Goal: Task Accomplishment & Management: Manage account settings

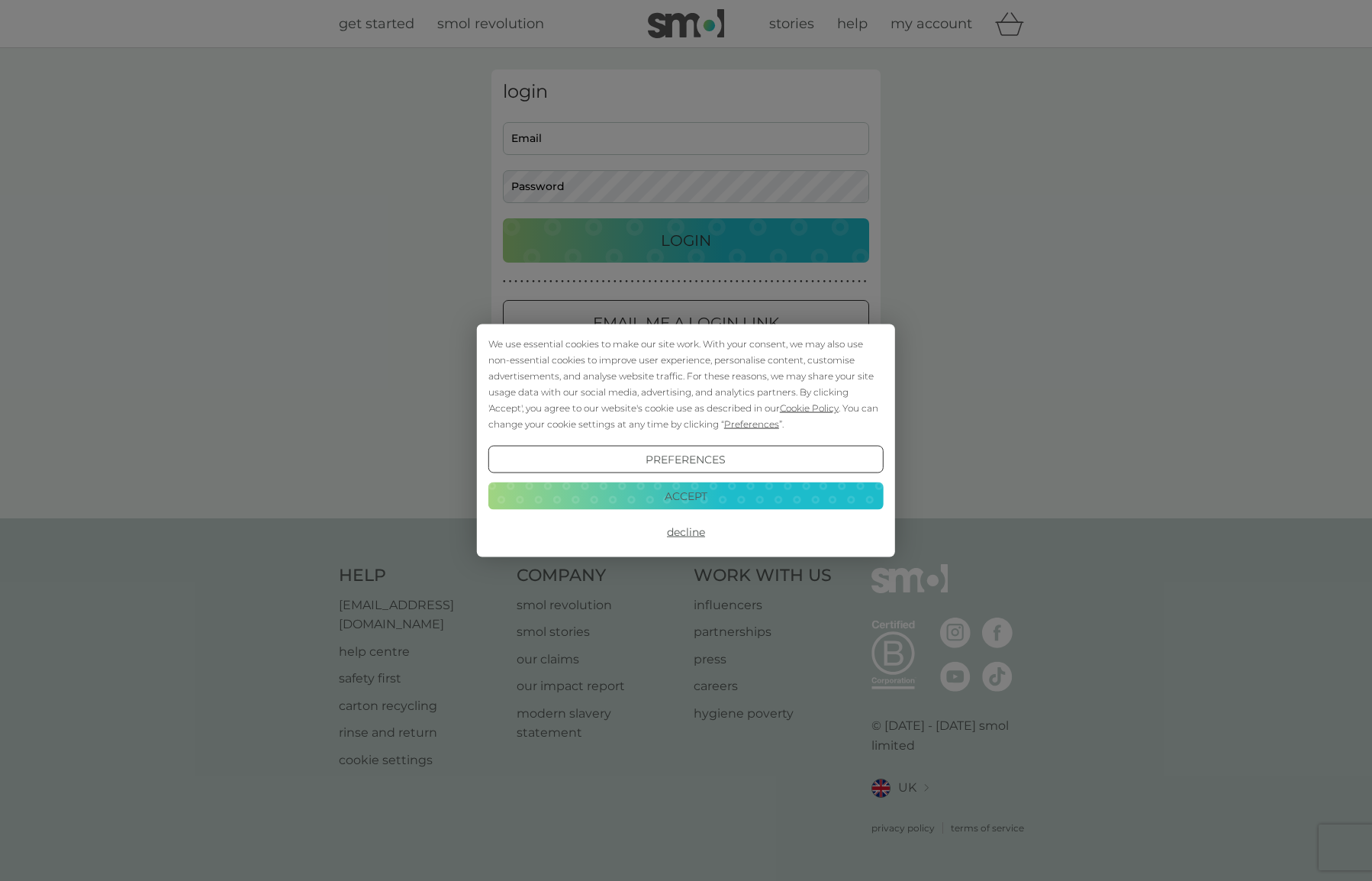
click at [702, 452] on button "Preferences" at bounding box center [686, 459] width 395 height 28
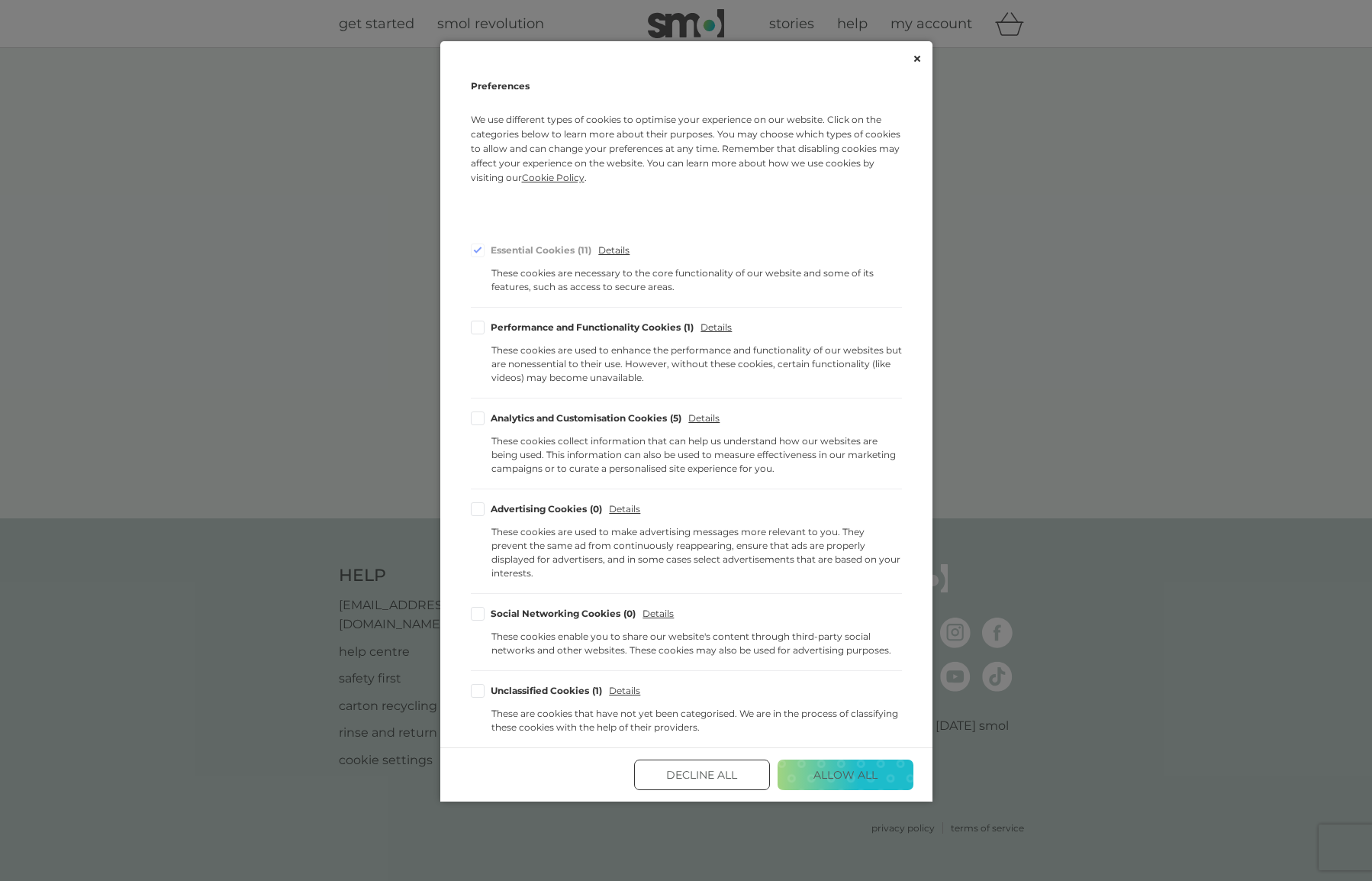
click at [677, 761] on button "Decline All" at bounding box center [702, 775] width 136 height 31
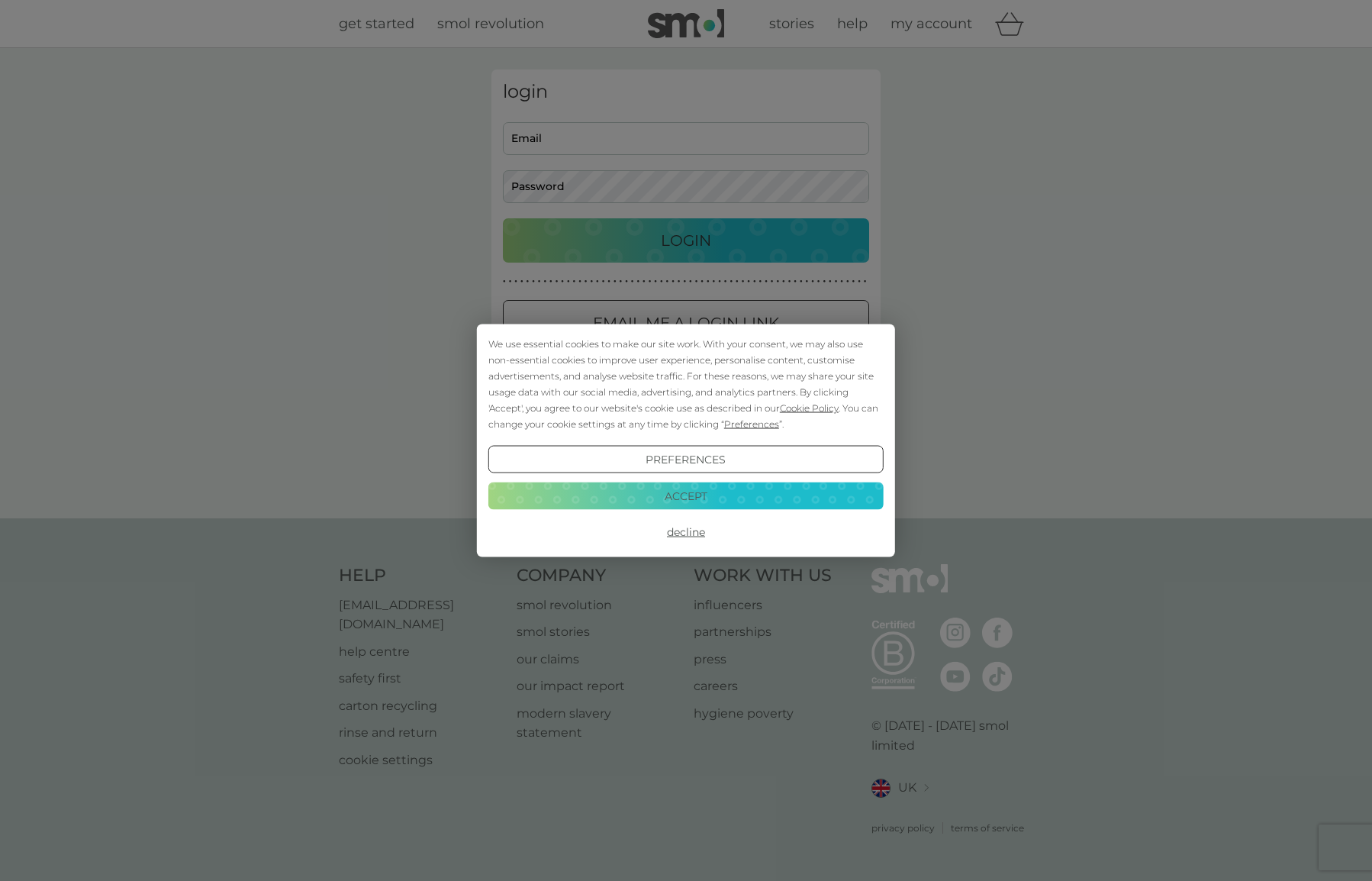
click at [708, 453] on button "Preferences" at bounding box center [686, 459] width 395 height 28
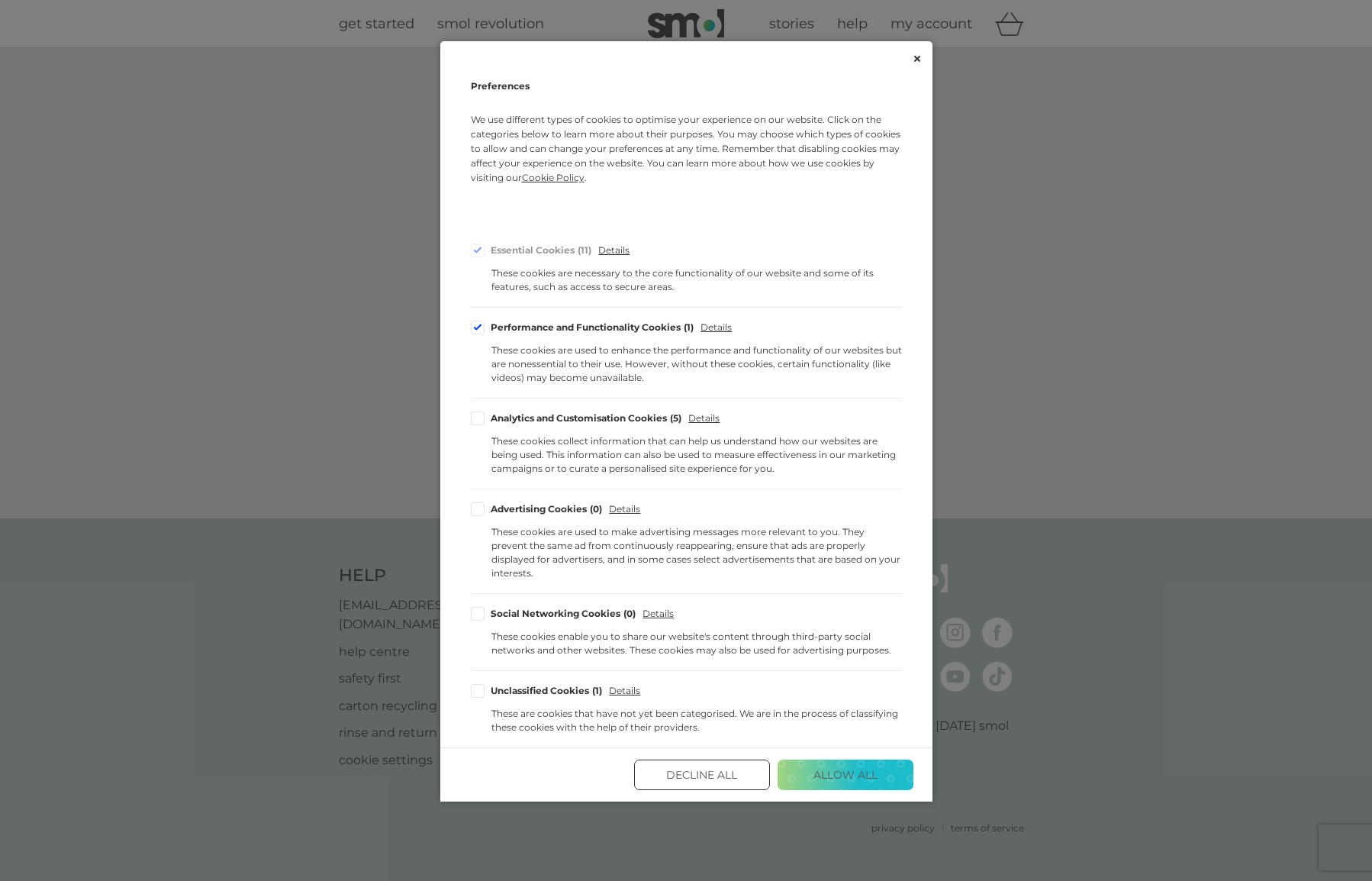
click at [715, 764] on button "Decline All" at bounding box center [702, 775] width 136 height 31
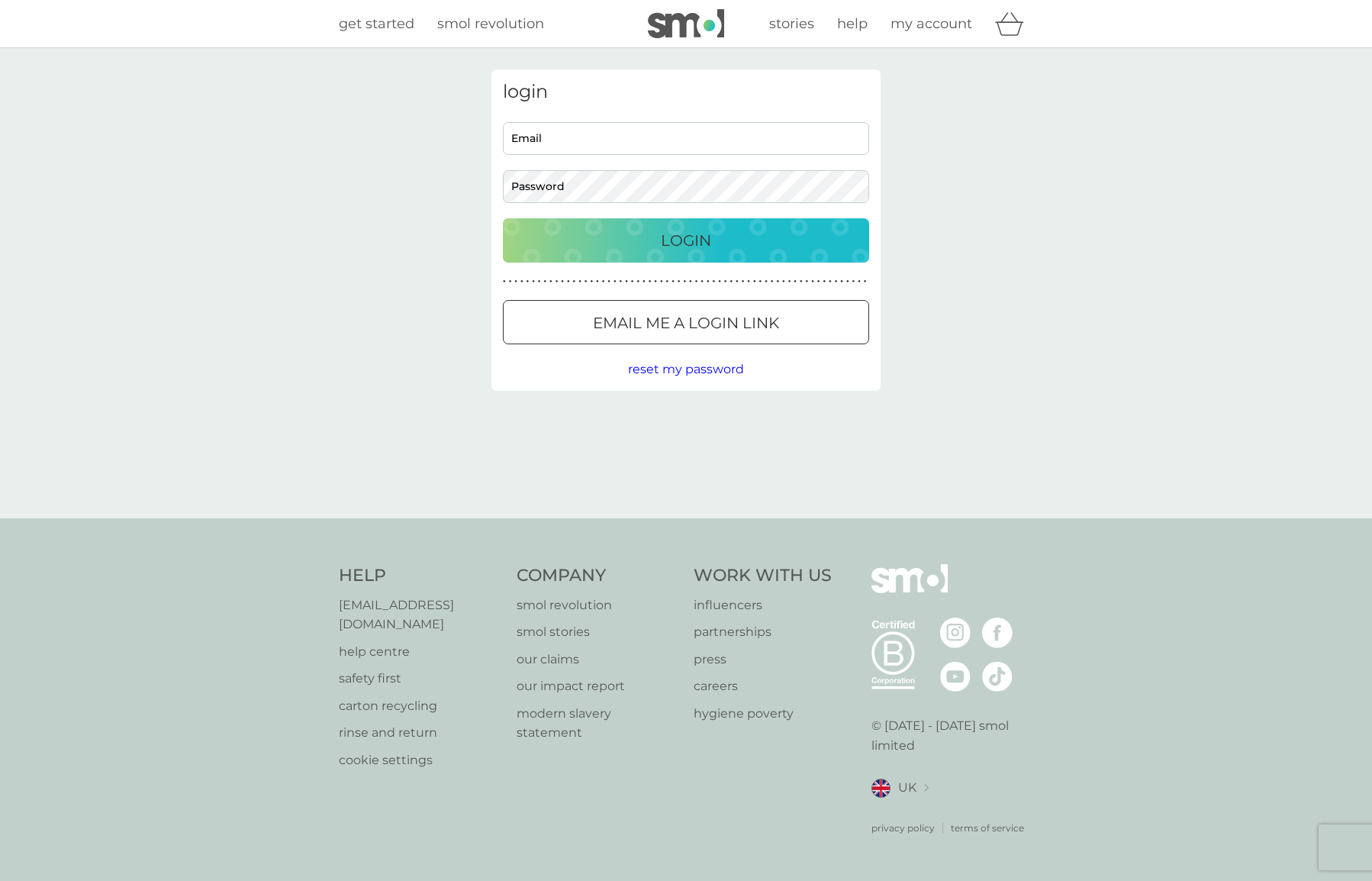
scroll to position [1, 0]
click at [714, 321] on p "Email me a login link" at bounding box center [686, 323] width 186 height 24
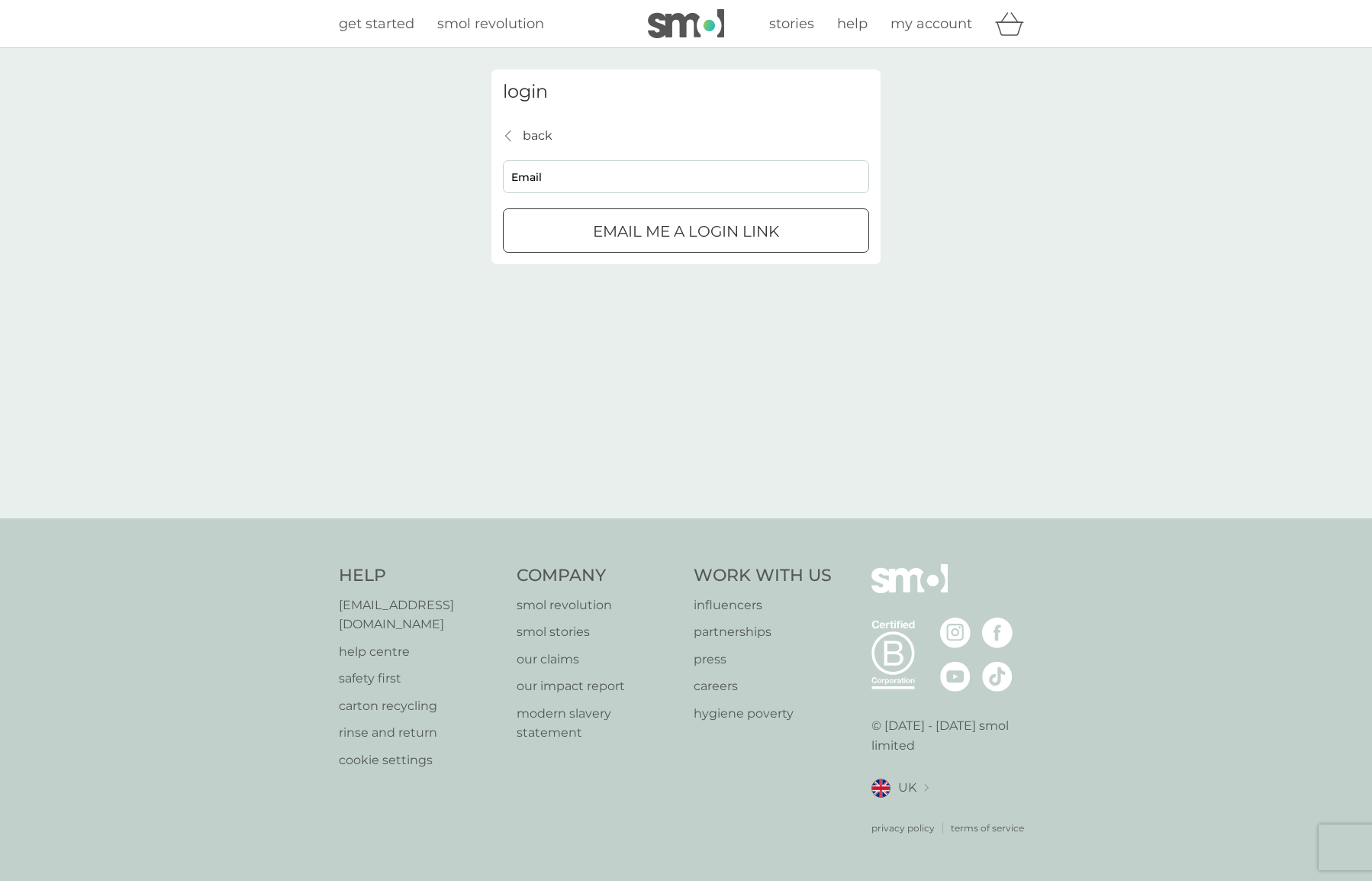
click at [628, 192] on div "back back Email Email me a login link" at bounding box center [686, 190] width 367 height 128
click at [630, 180] on input "Email" at bounding box center [686, 176] width 367 height 33
type input "steph.beeston@gmail.com"
click at [686, 230] on button "Email me a login link" at bounding box center [686, 230] width 367 height 44
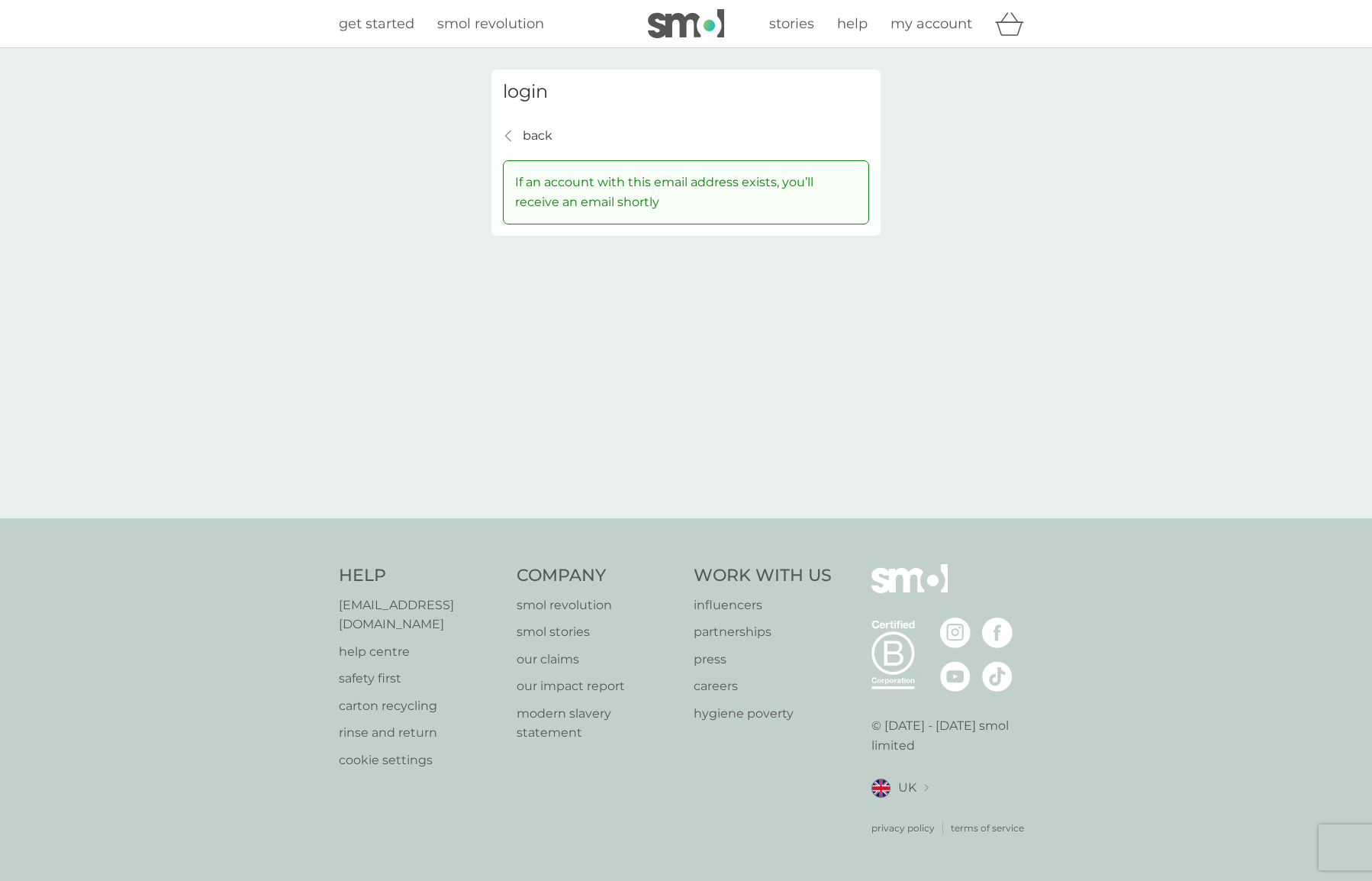
click at [940, 22] on span "my account" at bounding box center [931, 23] width 82 height 17
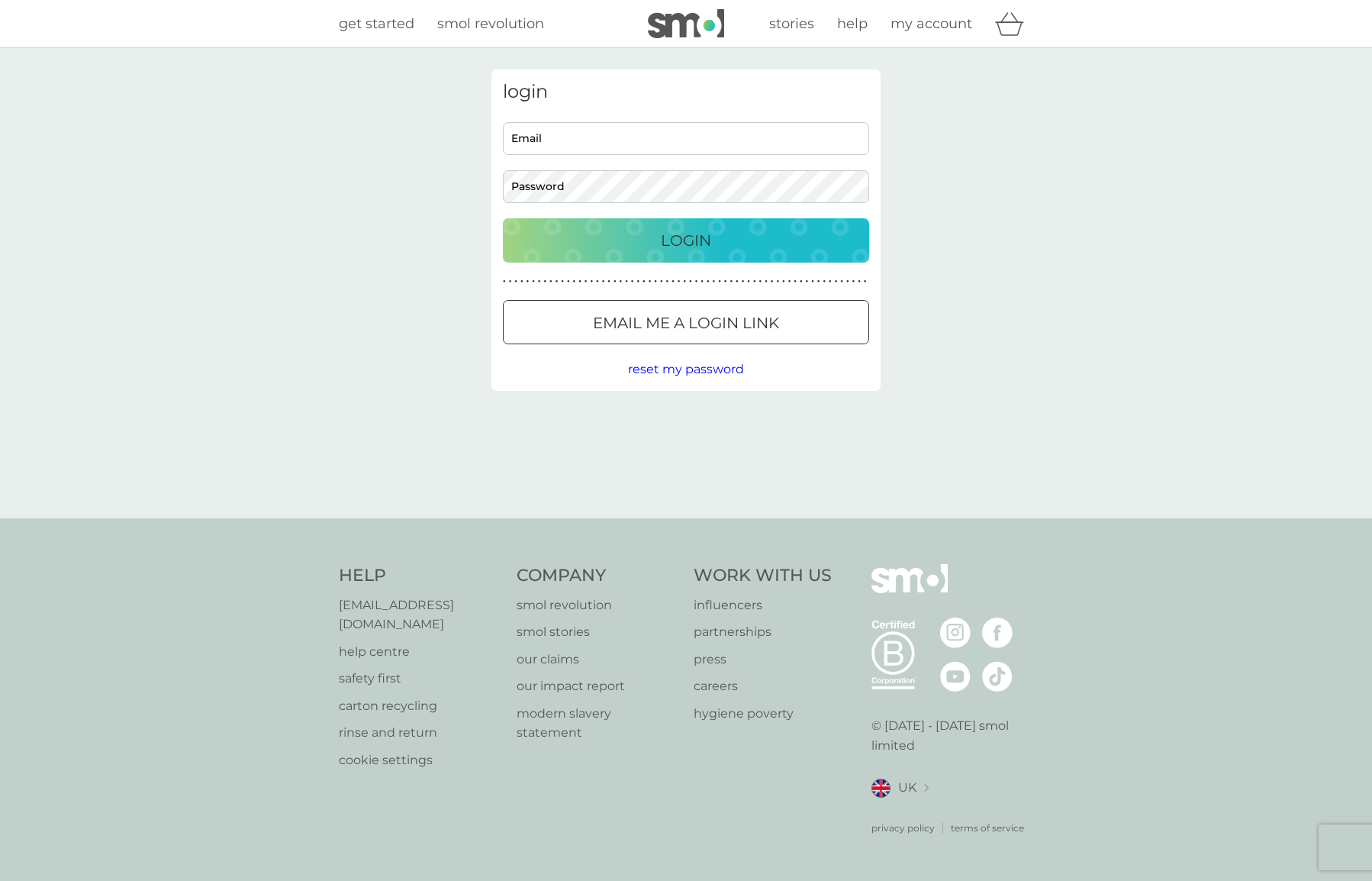
click at [1009, 27] on icon "basket" at bounding box center [1010, 24] width 29 height 23
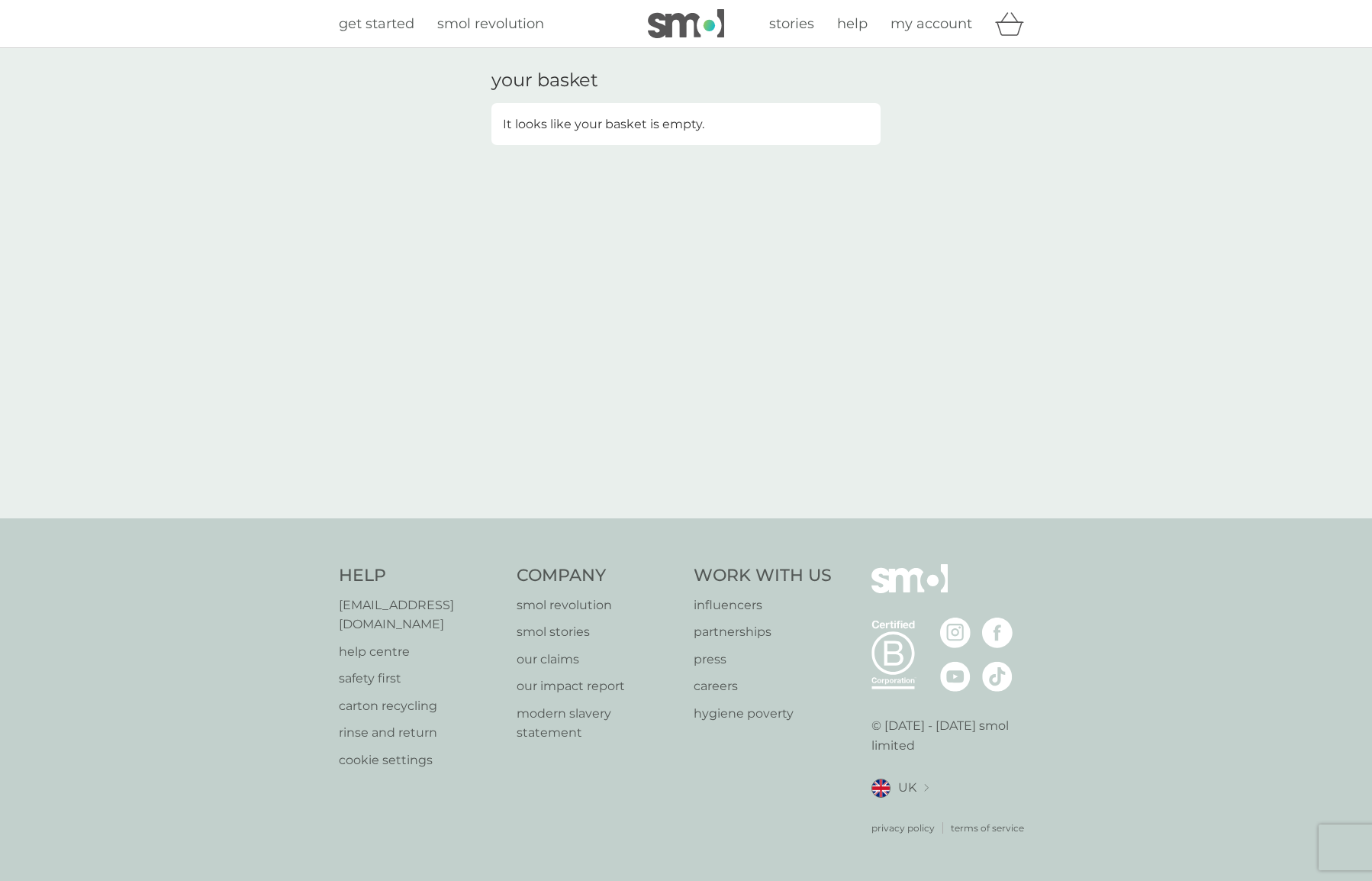
click at [940, 28] on span "my account" at bounding box center [931, 23] width 82 height 17
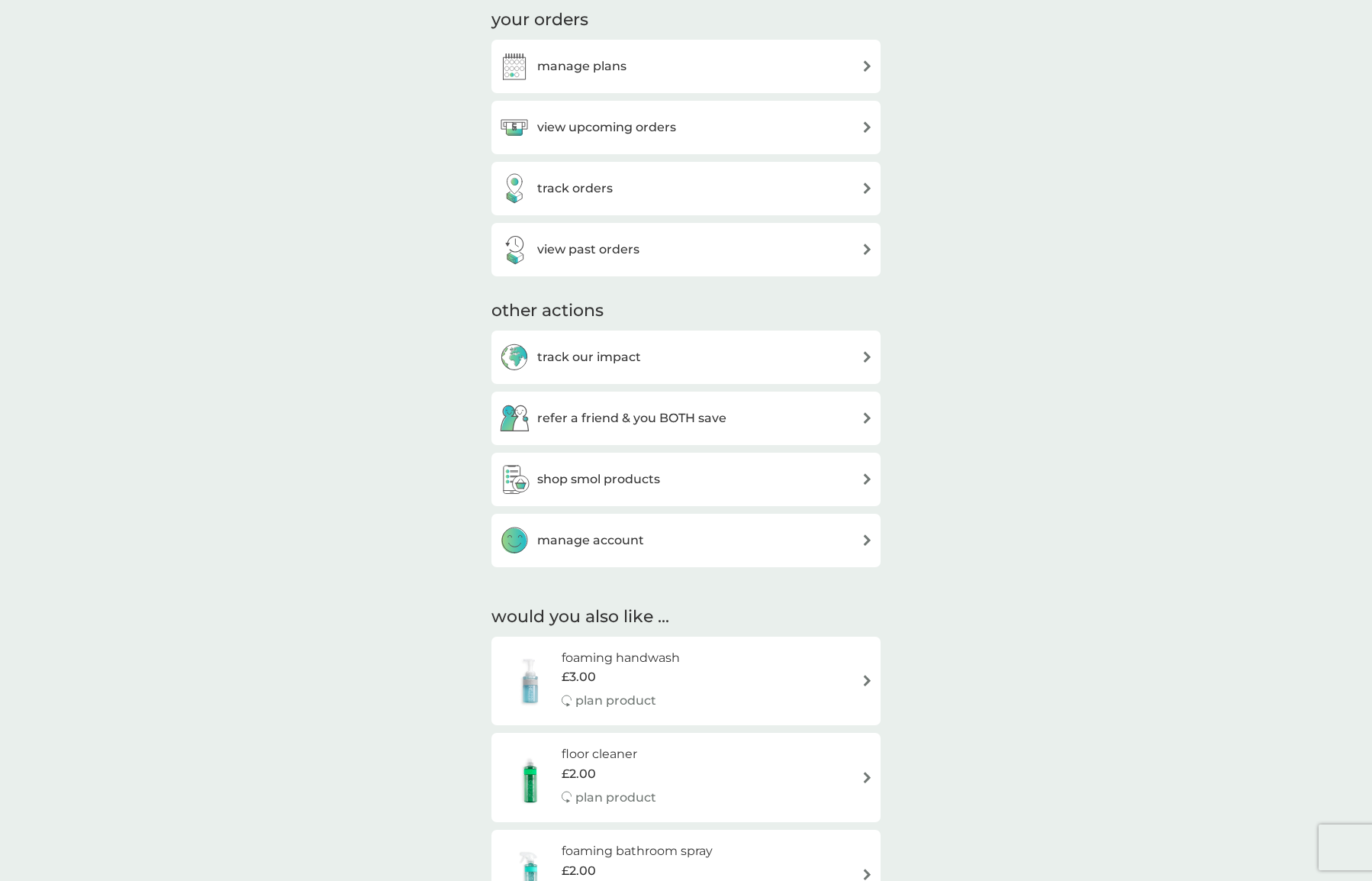
scroll to position [611, 0]
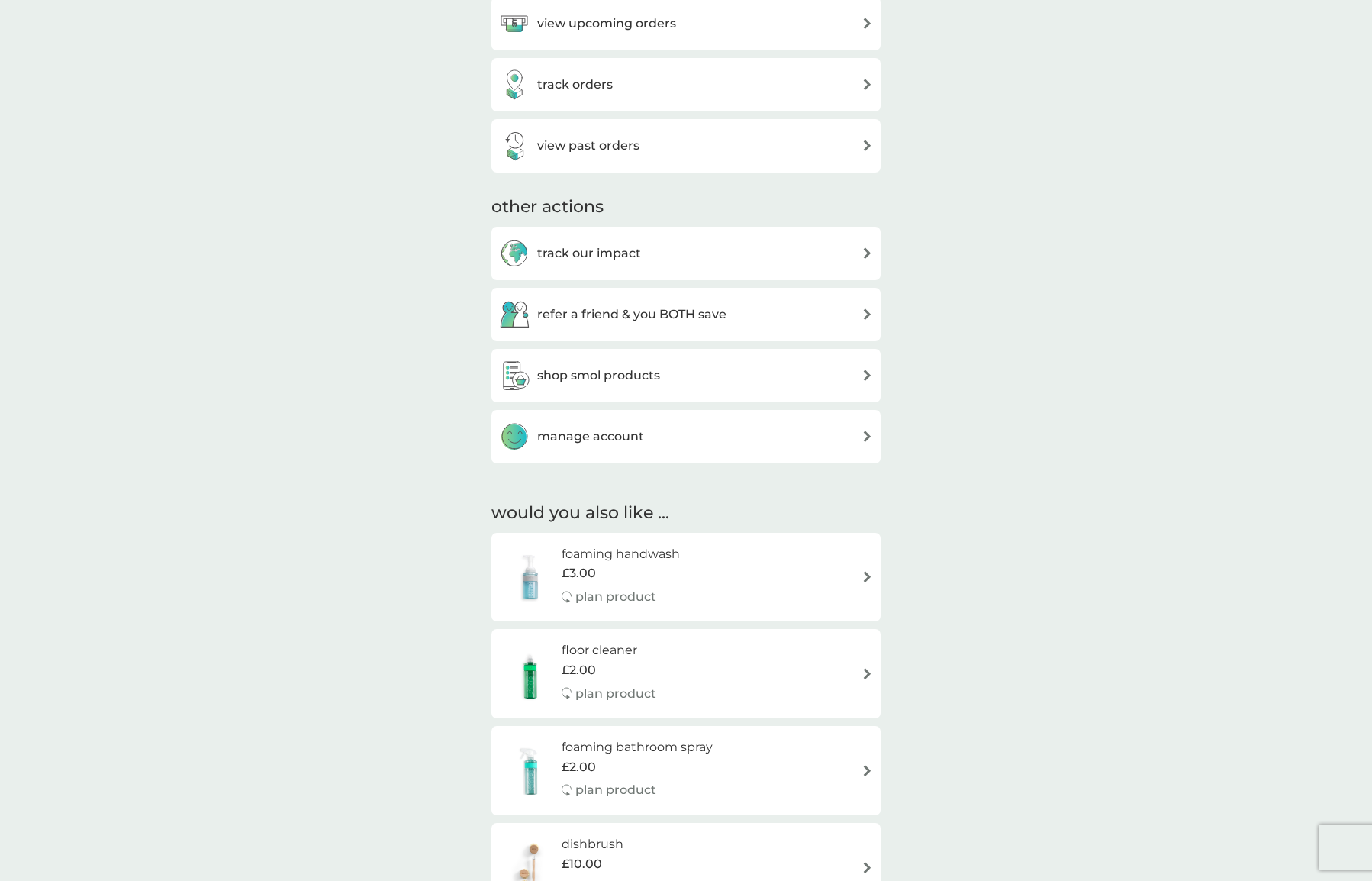
click at [698, 425] on div "manage account" at bounding box center [686, 437] width 374 height 31
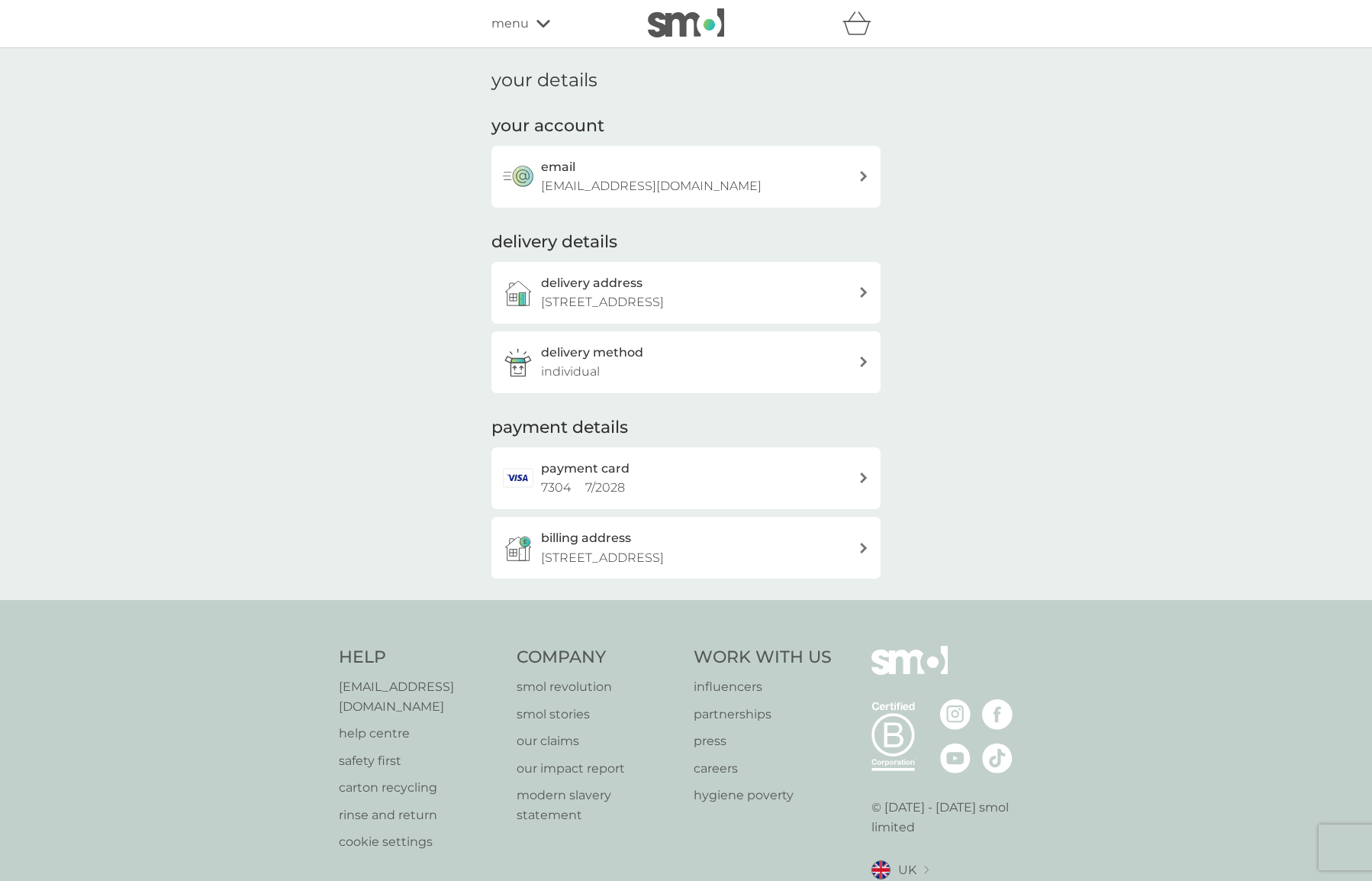
click at [547, 25] on icon at bounding box center [543, 23] width 13 height 9
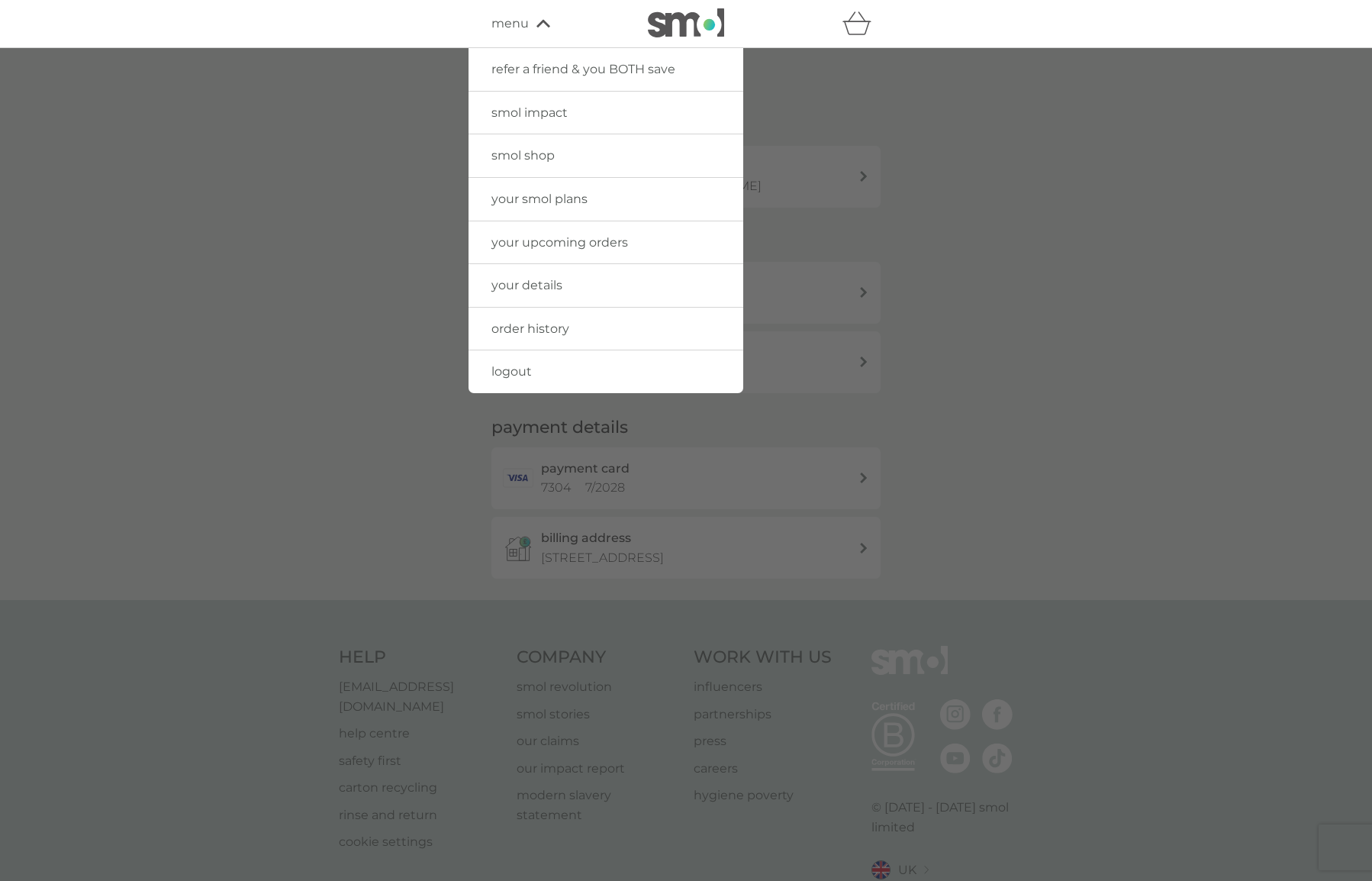
click at [534, 373] on link "logout" at bounding box center [606, 372] width 275 height 43
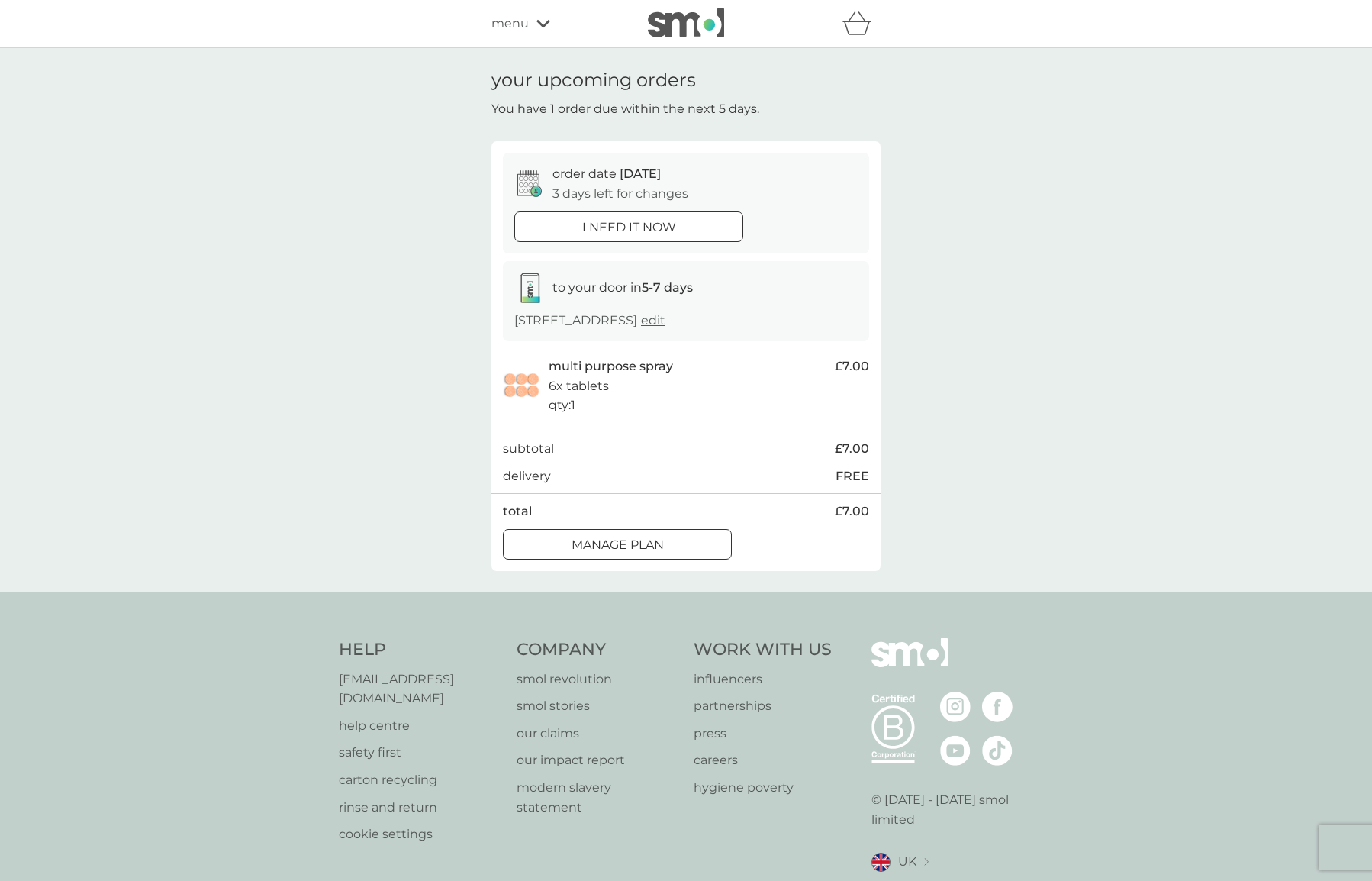
click at [640, 539] on div at bounding box center [617, 545] width 55 height 16
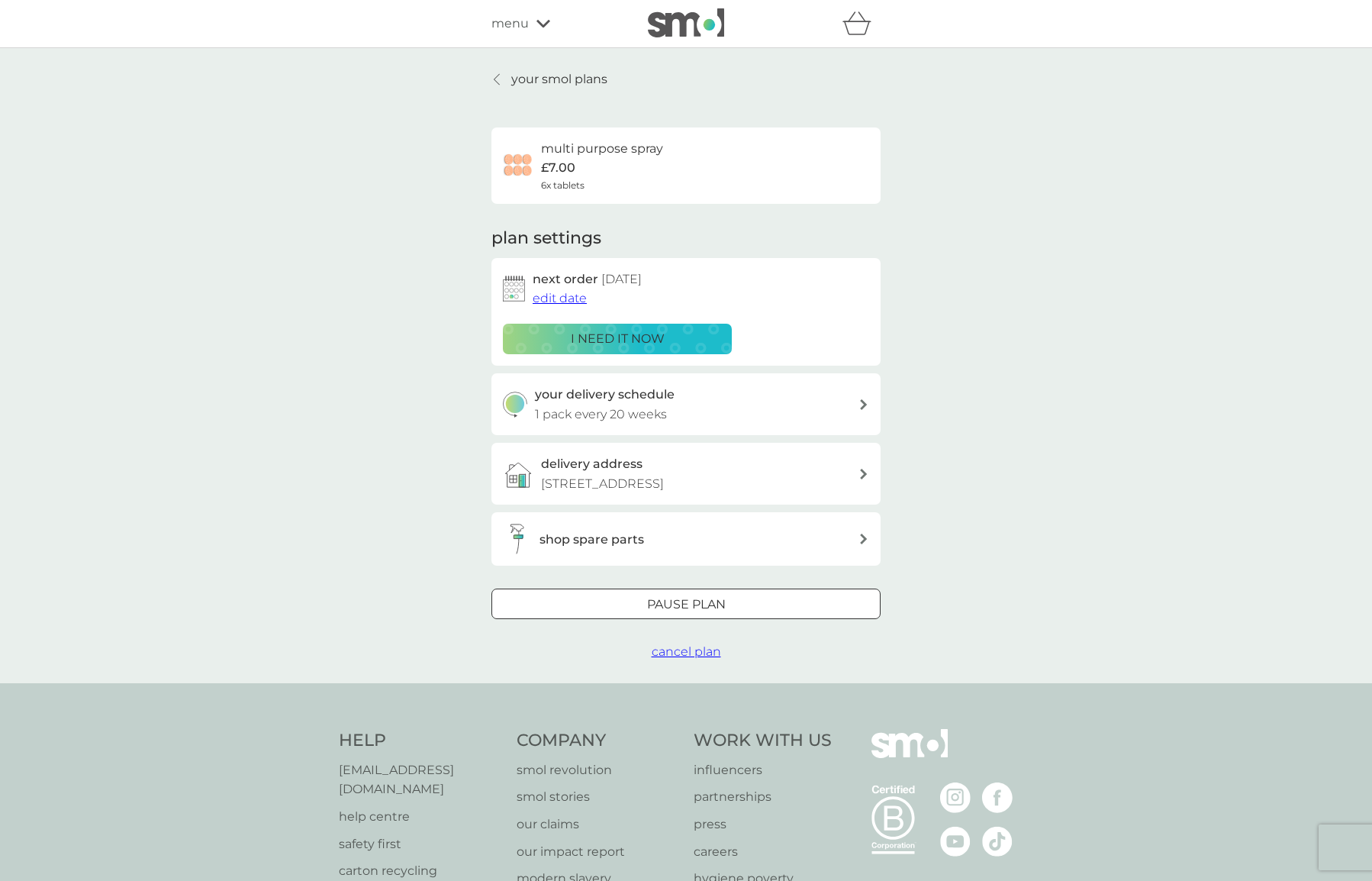
click at [677, 646] on span "cancel plan" at bounding box center [686, 652] width 69 height 14
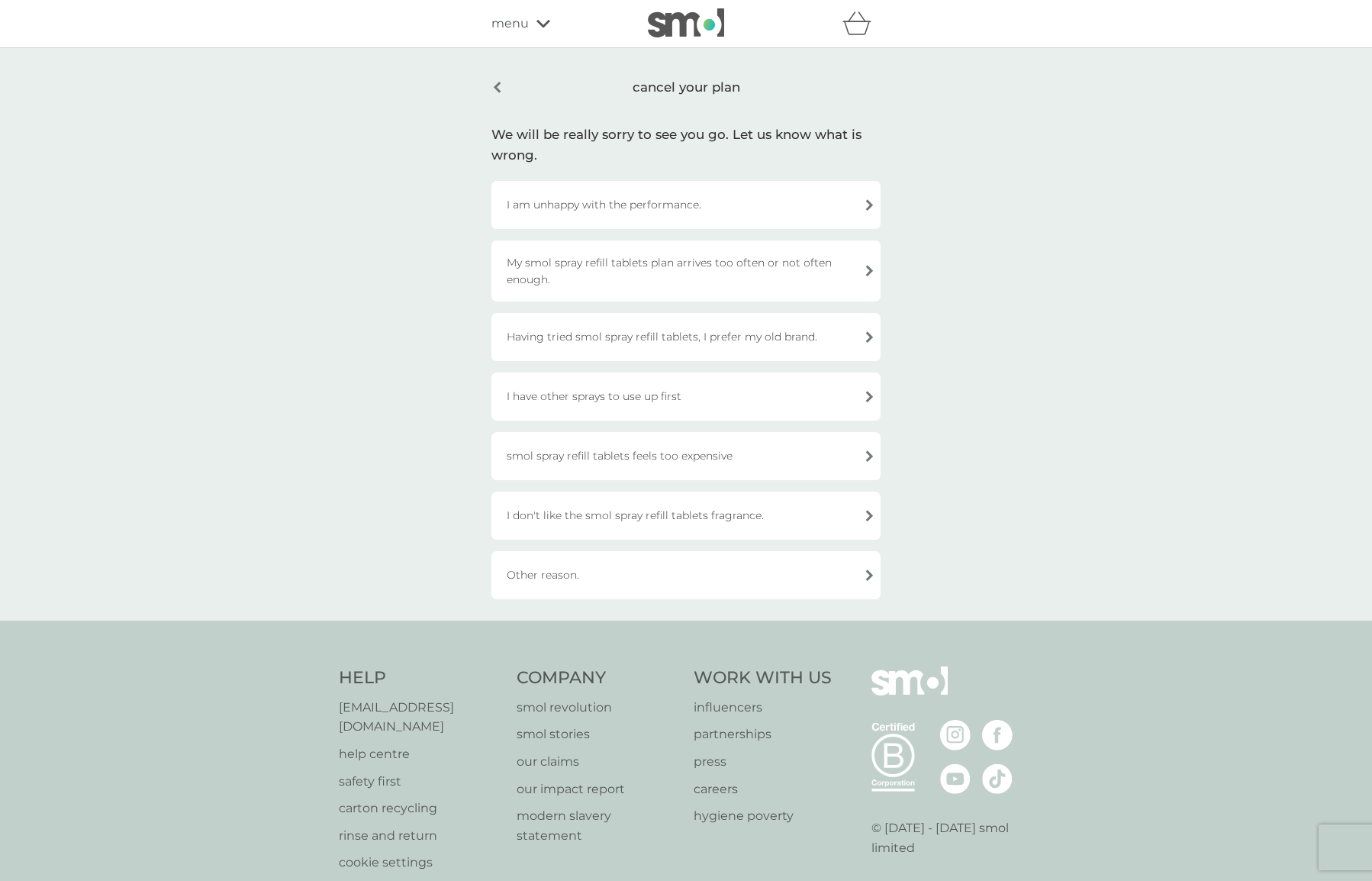
click at [495, 93] on div "cancel your plan" at bounding box center [686, 87] width 389 height 36
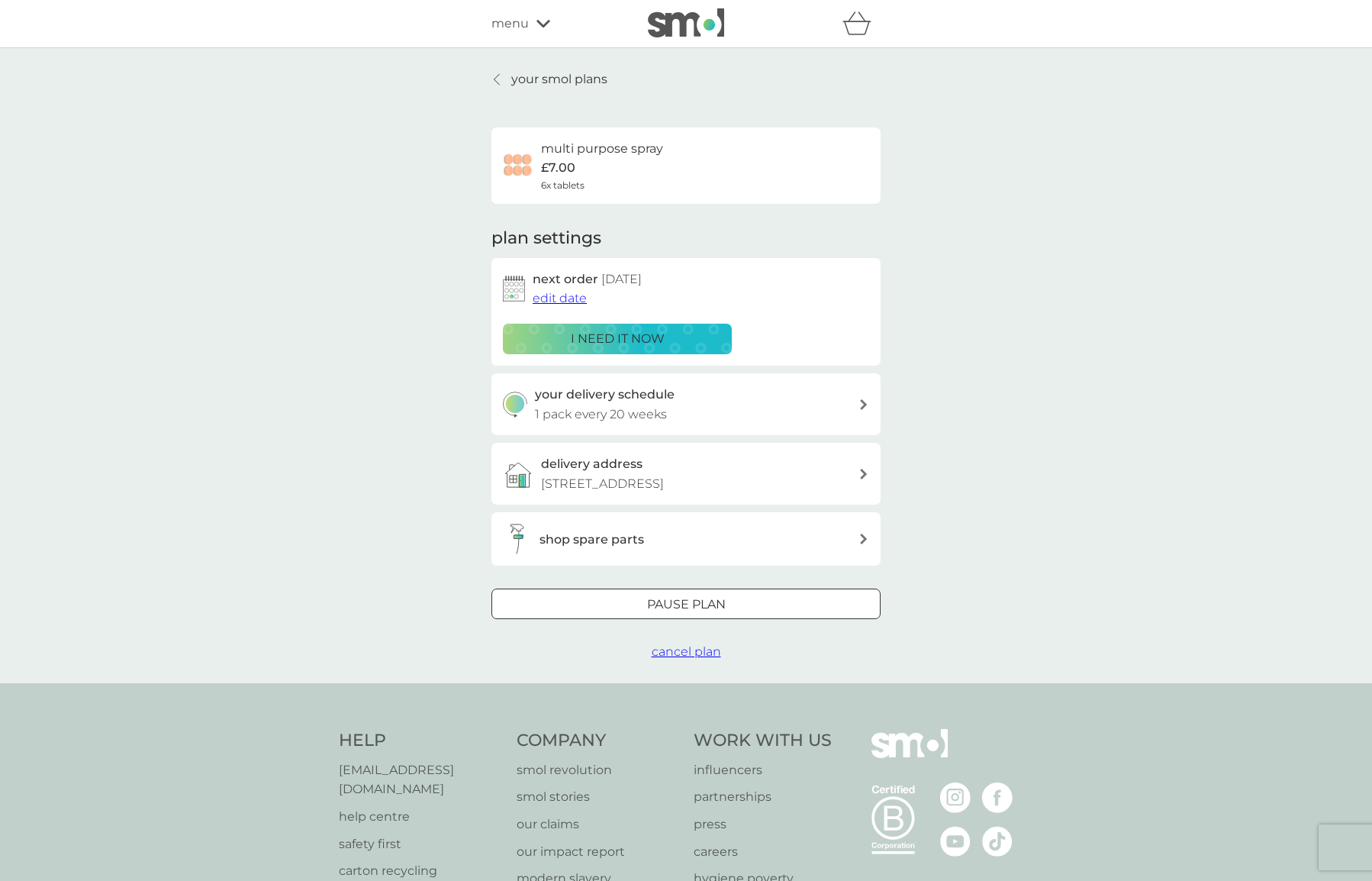
click at [554, 25] on div "menu" at bounding box center [556, 23] width 129 height 20
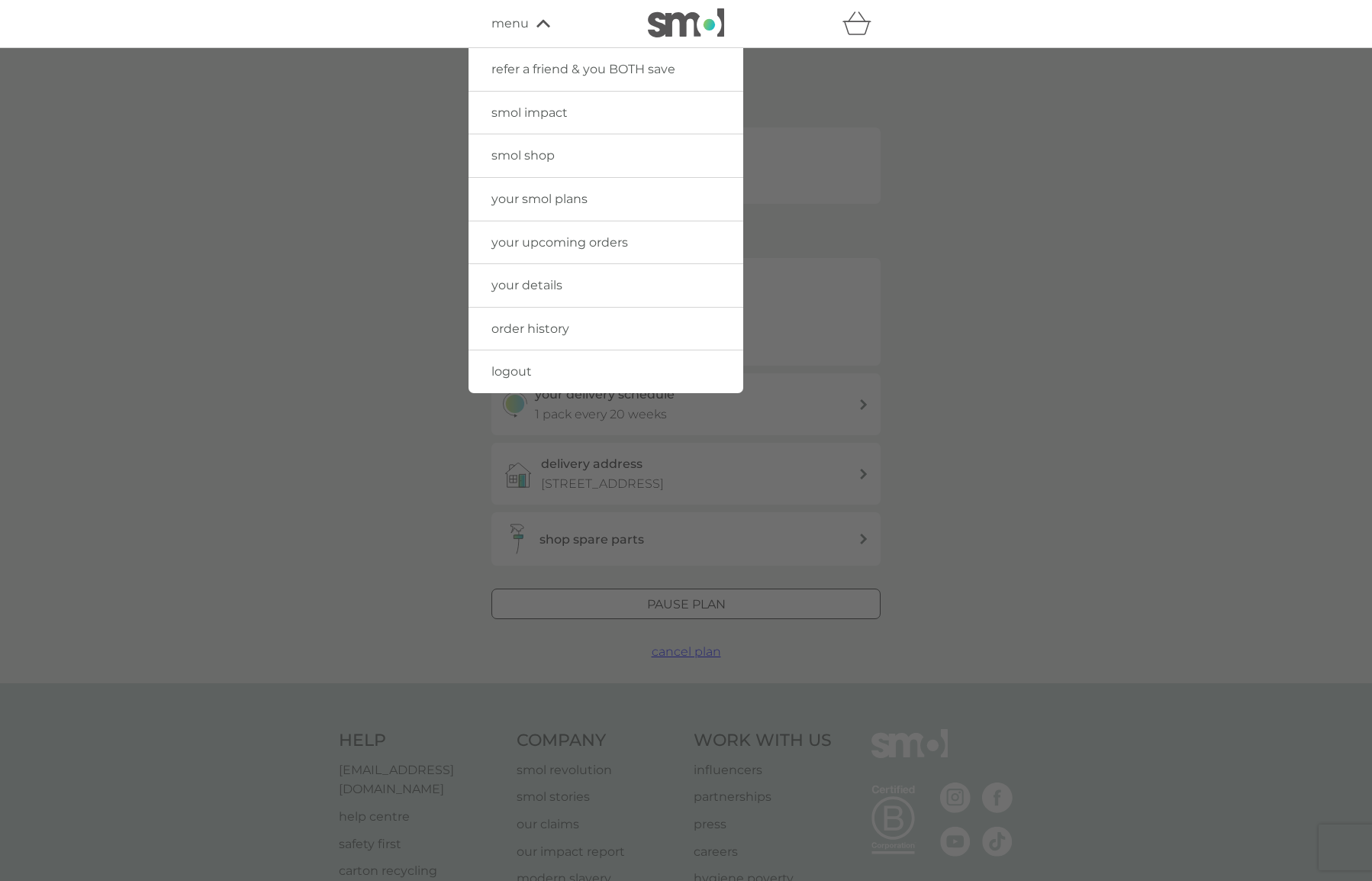
click at [592, 236] on span "your upcoming orders" at bounding box center [560, 243] width 137 height 14
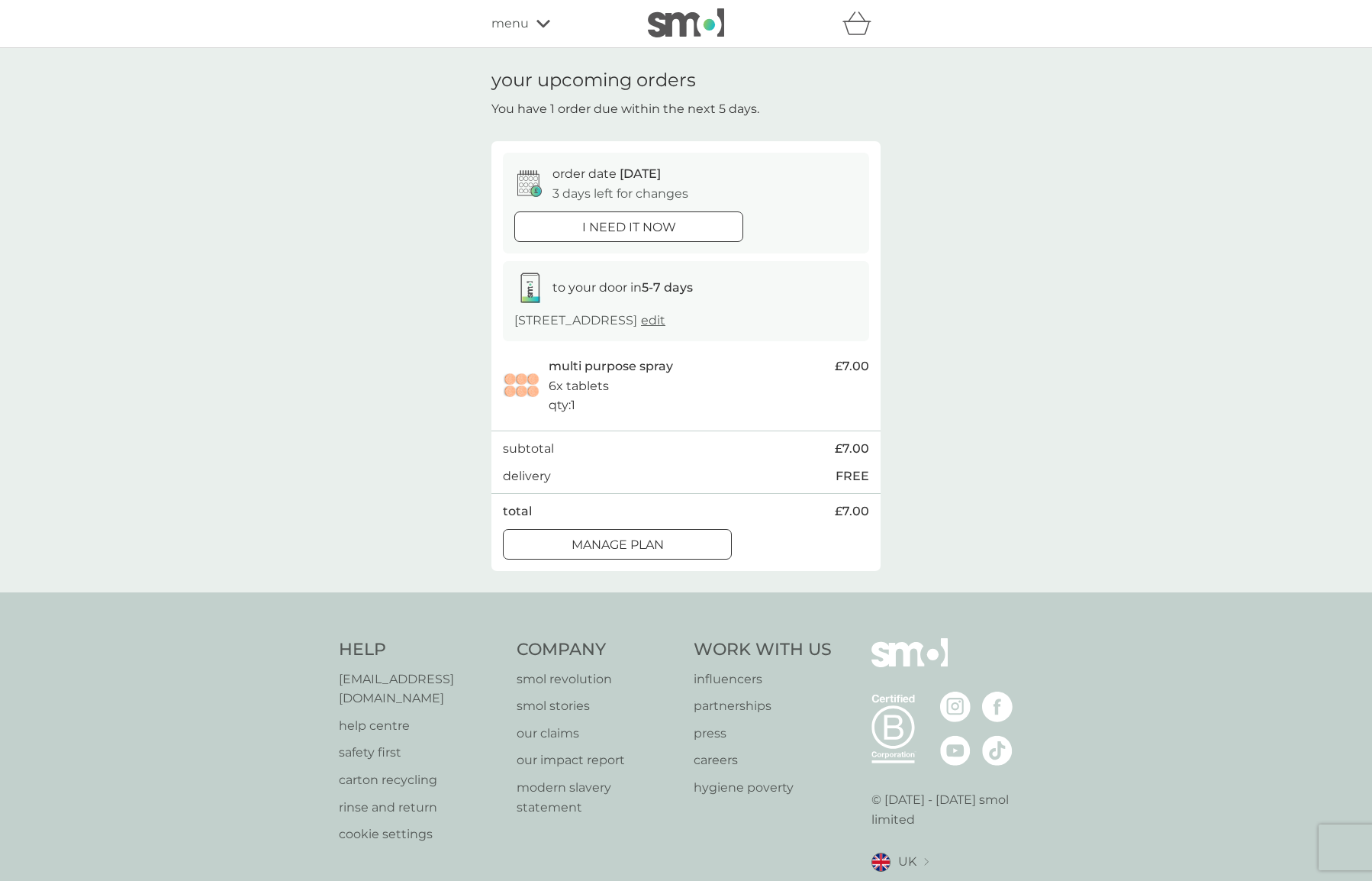
click at [666, 536] on div "Manage plan" at bounding box center [617, 545] width 227 height 20
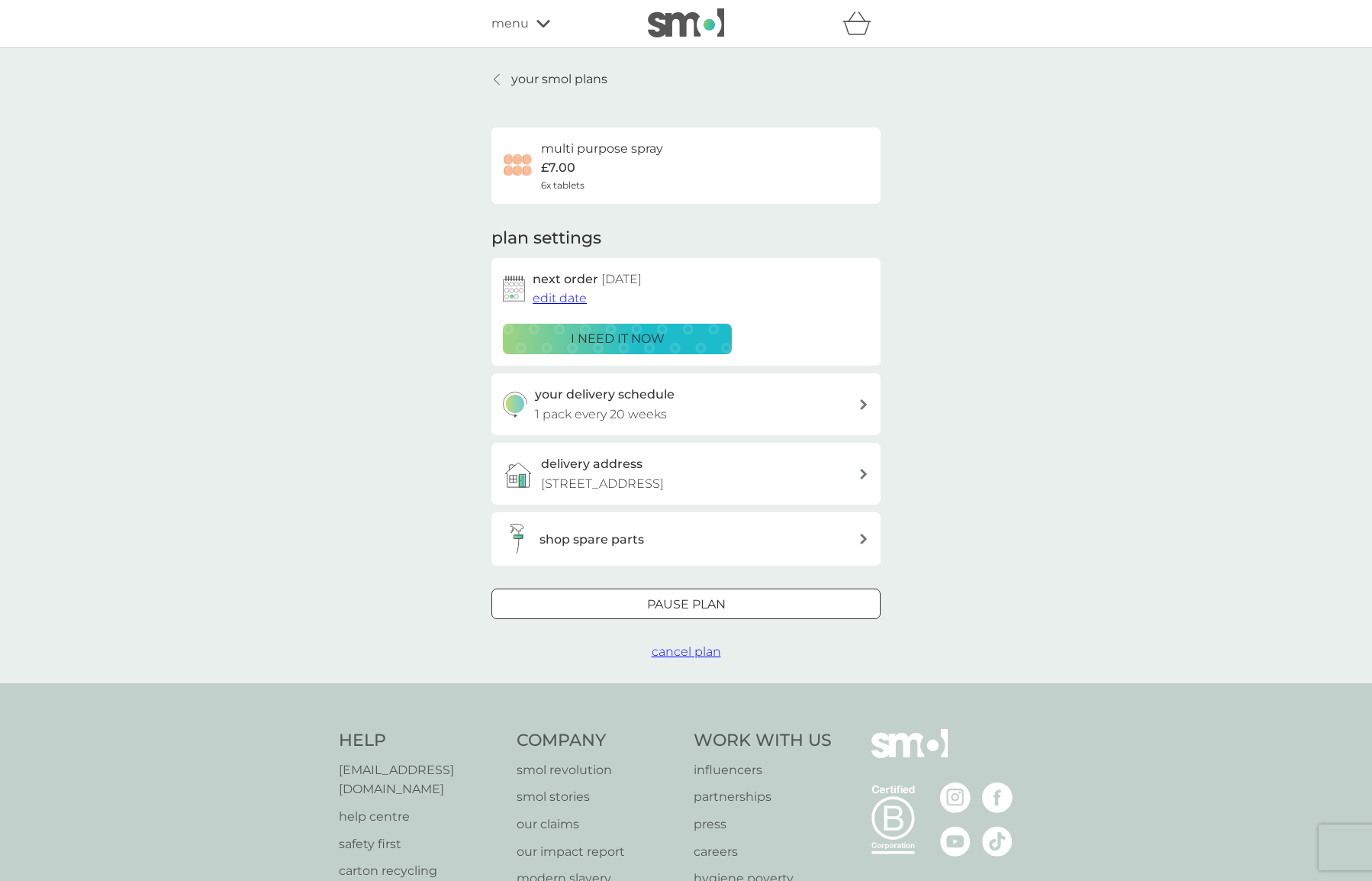
click at [688, 155] on div "multi purpose spray £7.00 6x tablets" at bounding box center [686, 165] width 367 height 53
click at [575, 85] on p "your smol plans" at bounding box center [559, 79] width 96 height 20
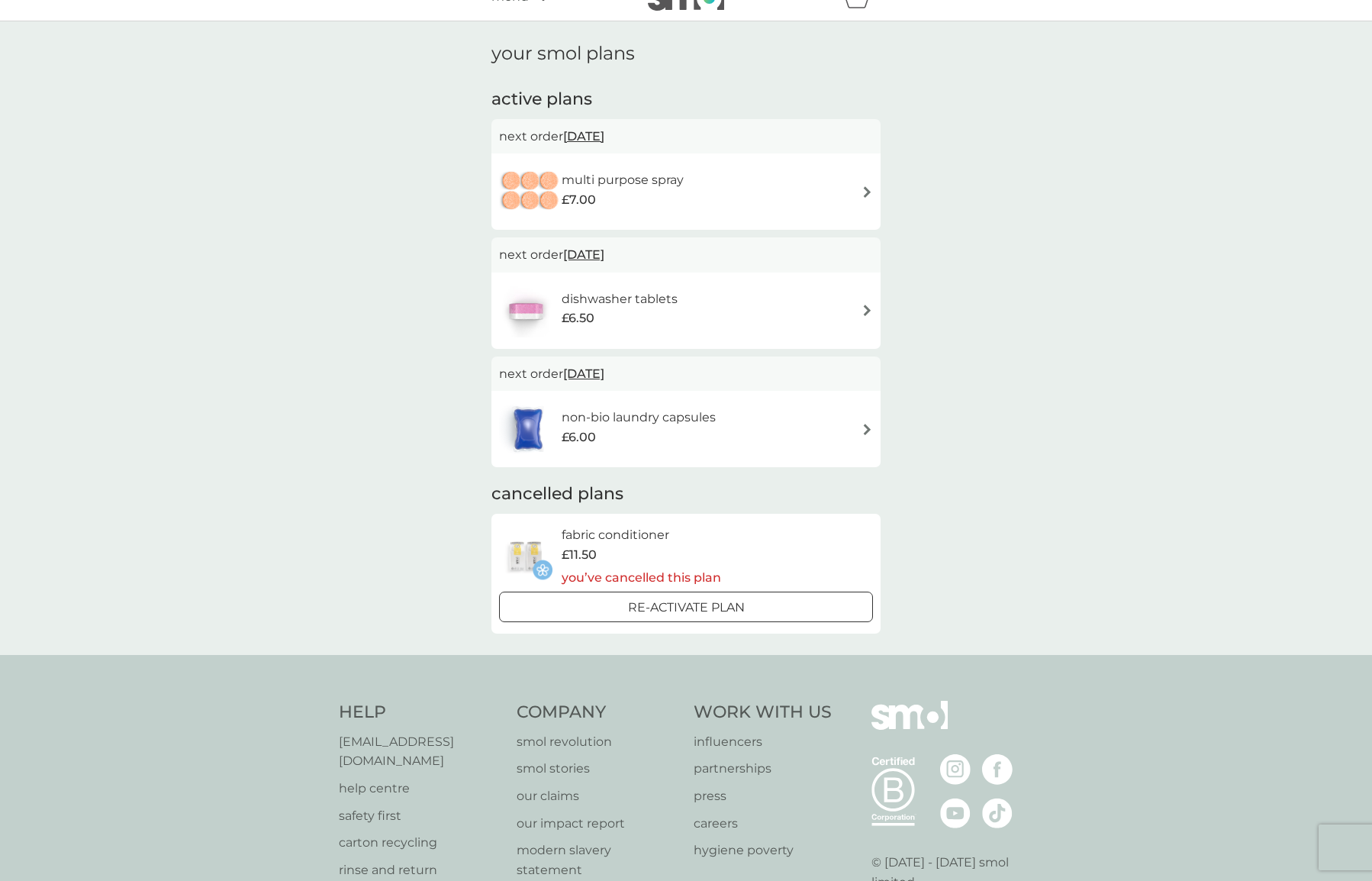
scroll to position [25, 0]
click at [720, 195] on div "multi purpose spray £7.00" at bounding box center [686, 192] width 374 height 53
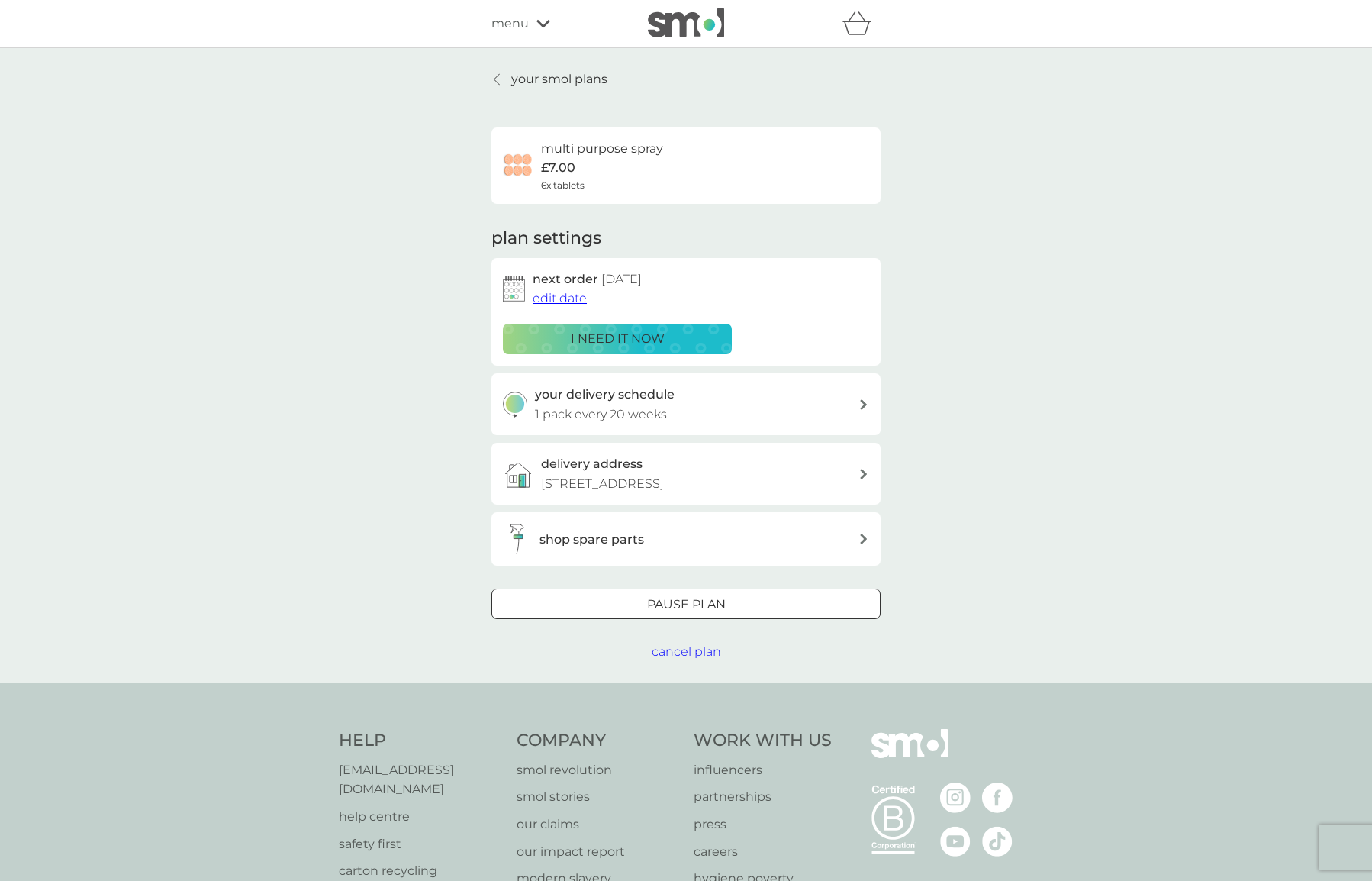
click at [683, 647] on span "cancel plan" at bounding box center [686, 652] width 69 height 14
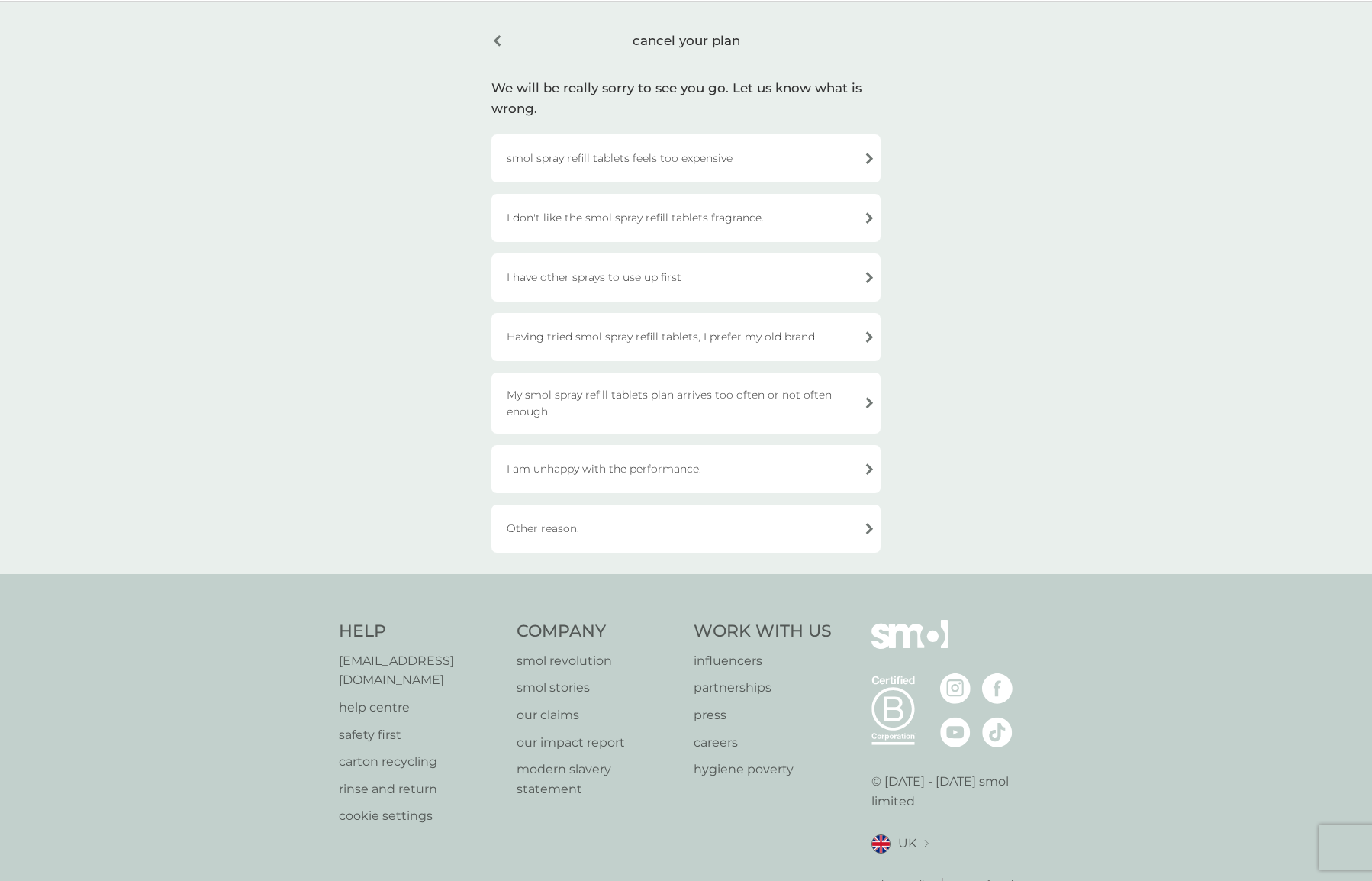
scroll to position [48, 0]
click at [676, 538] on div "Other reason." at bounding box center [686, 529] width 389 height 49
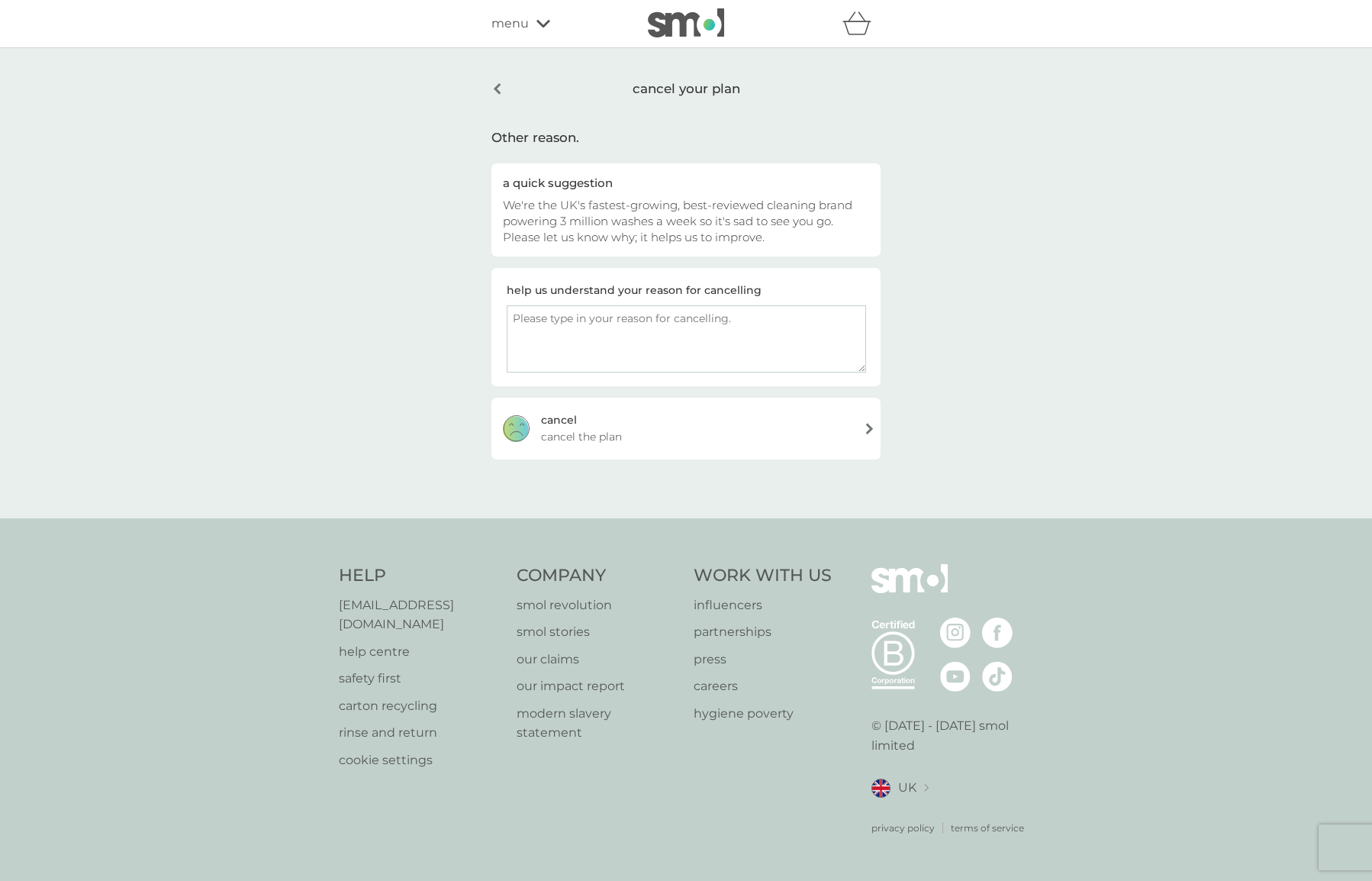
scroll to position [0, 0]
click at [818, 421] on div "[PERSON_NAME] the plan" at bounding box center [686, 428] width 389 height 61
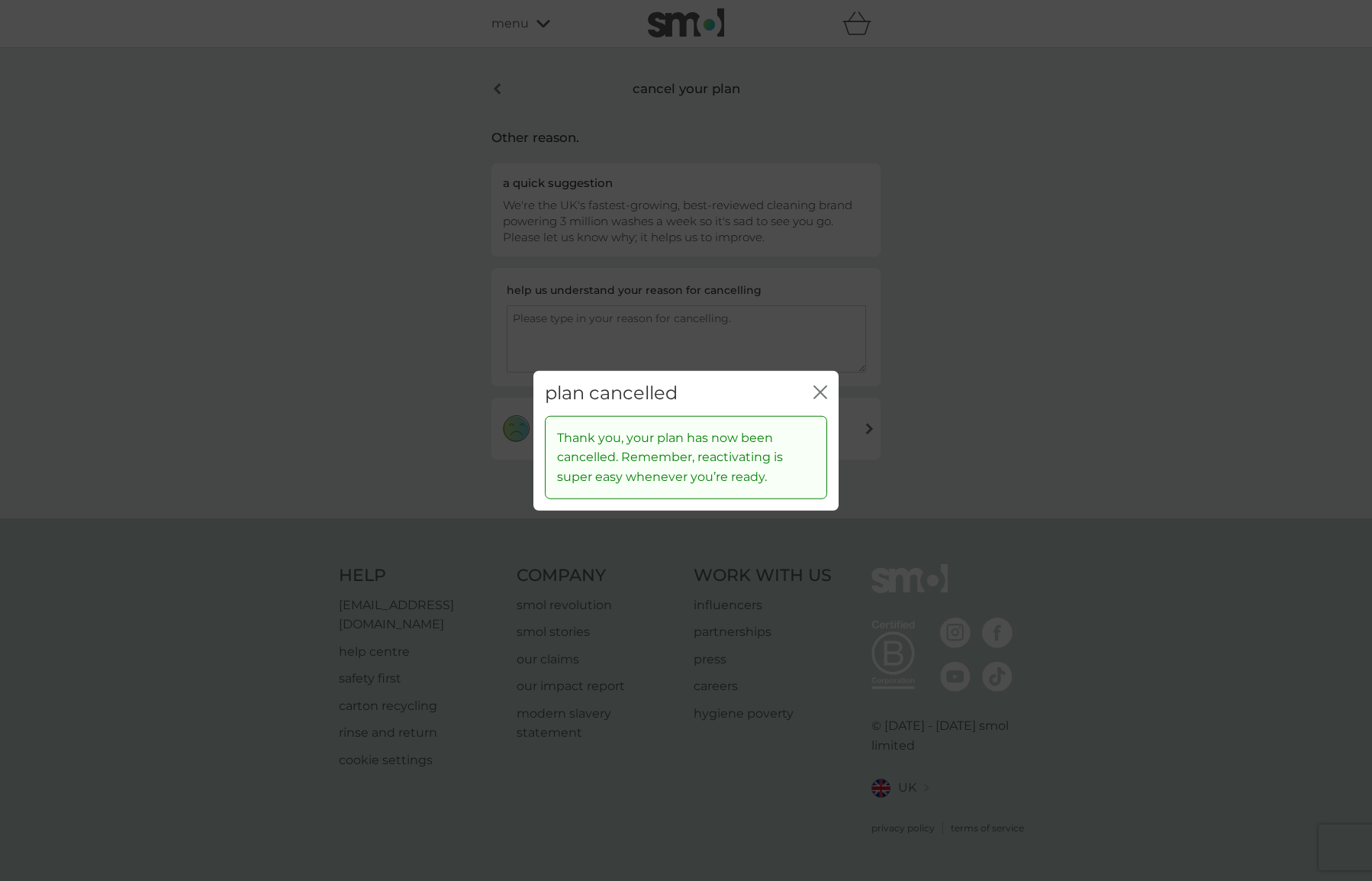
click at [829, 388] on div "plan cancelled close" at bounding box center [686, 394] width 305 height 45
click at [555, 97] on div "plan cancelled close Thank you, your plan has now been cancelled. Remember, rea…" at bounding box center [686, 440] width 1372 height 881
